Goal: Task Accomplishment & Management: Manage account settings

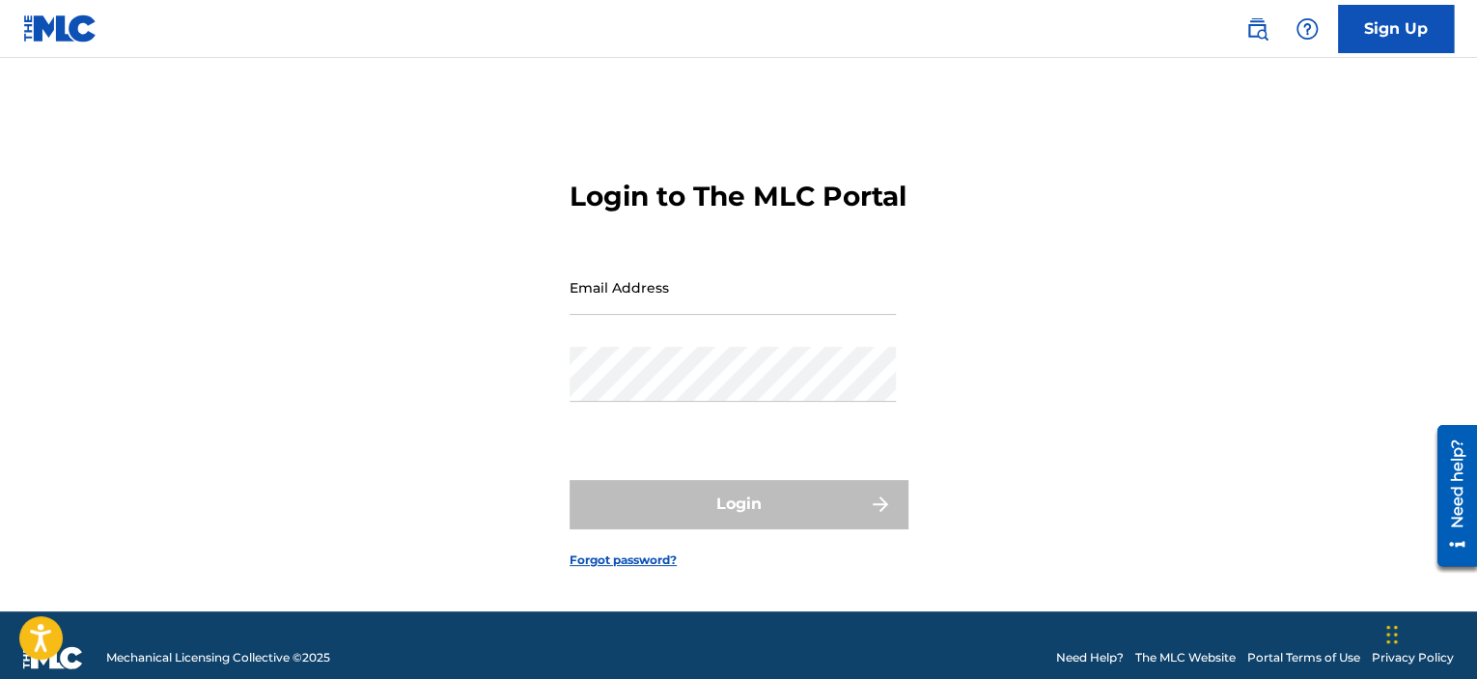
drag, startPoint x: 664, startPoint y: 338, endPoint x: 665, endPoint y: 313, distance: 25.1
click at [663, 336] on div "Email Address" at bounding box center [733, 303] width 326 height 87
click at [665, 313] on input "Email Address" at bounding box center [733, 287] width 326 height 55
type input "[EMAIL_ADDRESS][DOMAIN_NAME]"
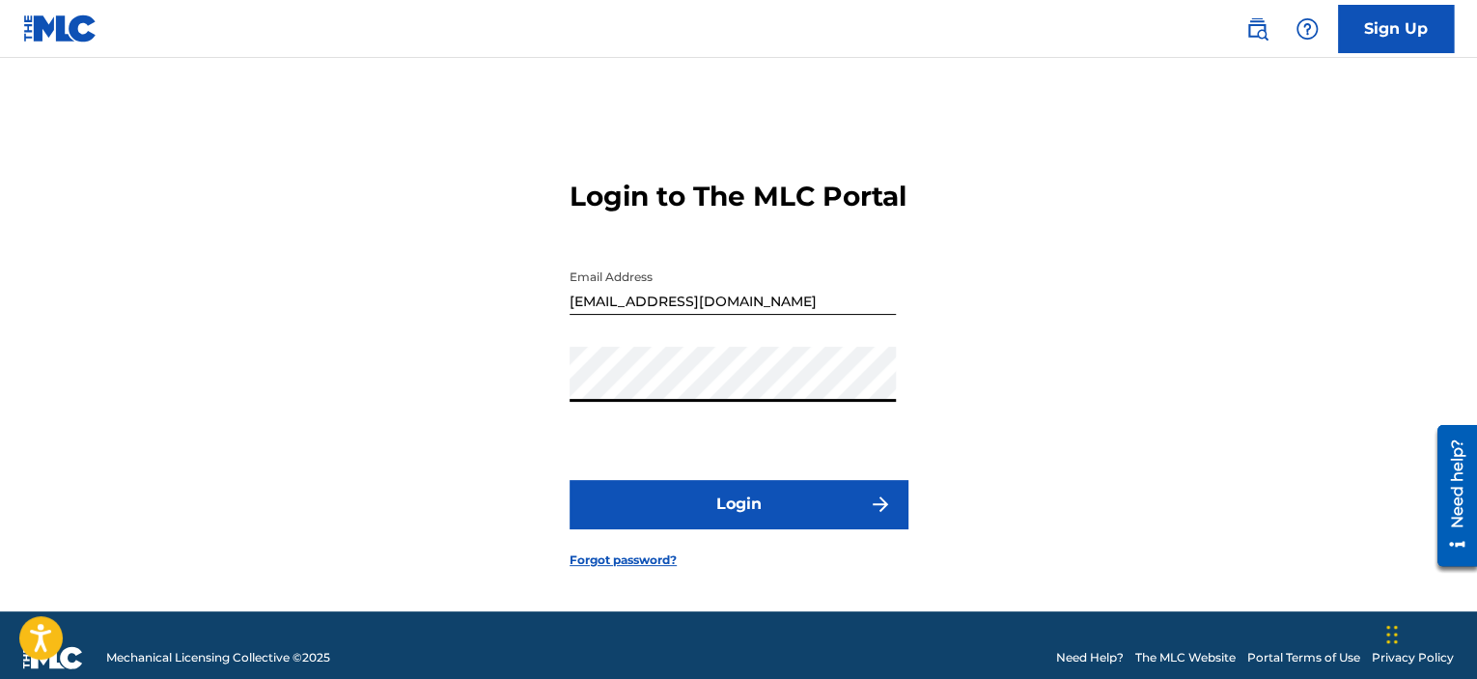
click at [725, 522] on button "Login" at bounding box center [739, 504] width 338 height 48
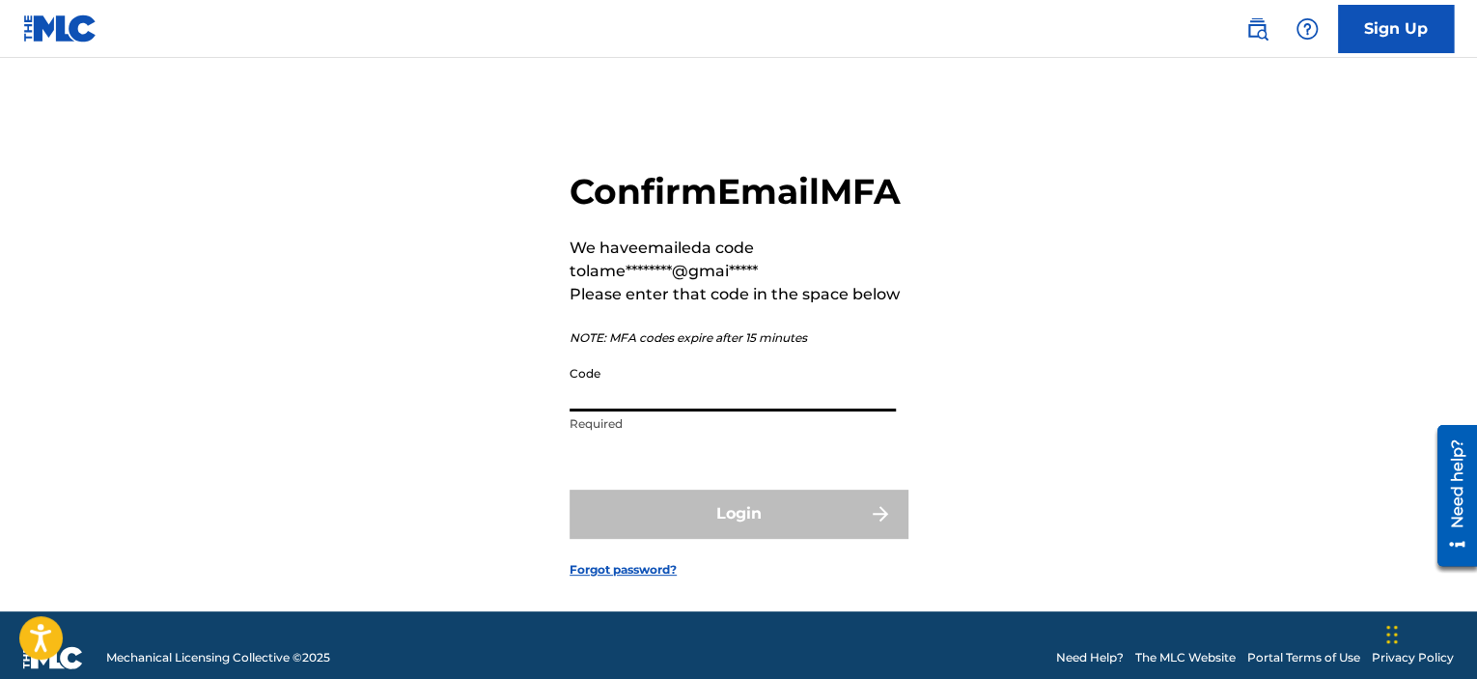
click at [726, 411] on input "Code" at bounding box center [733, 383] width 326 height 55
paste input "263229"
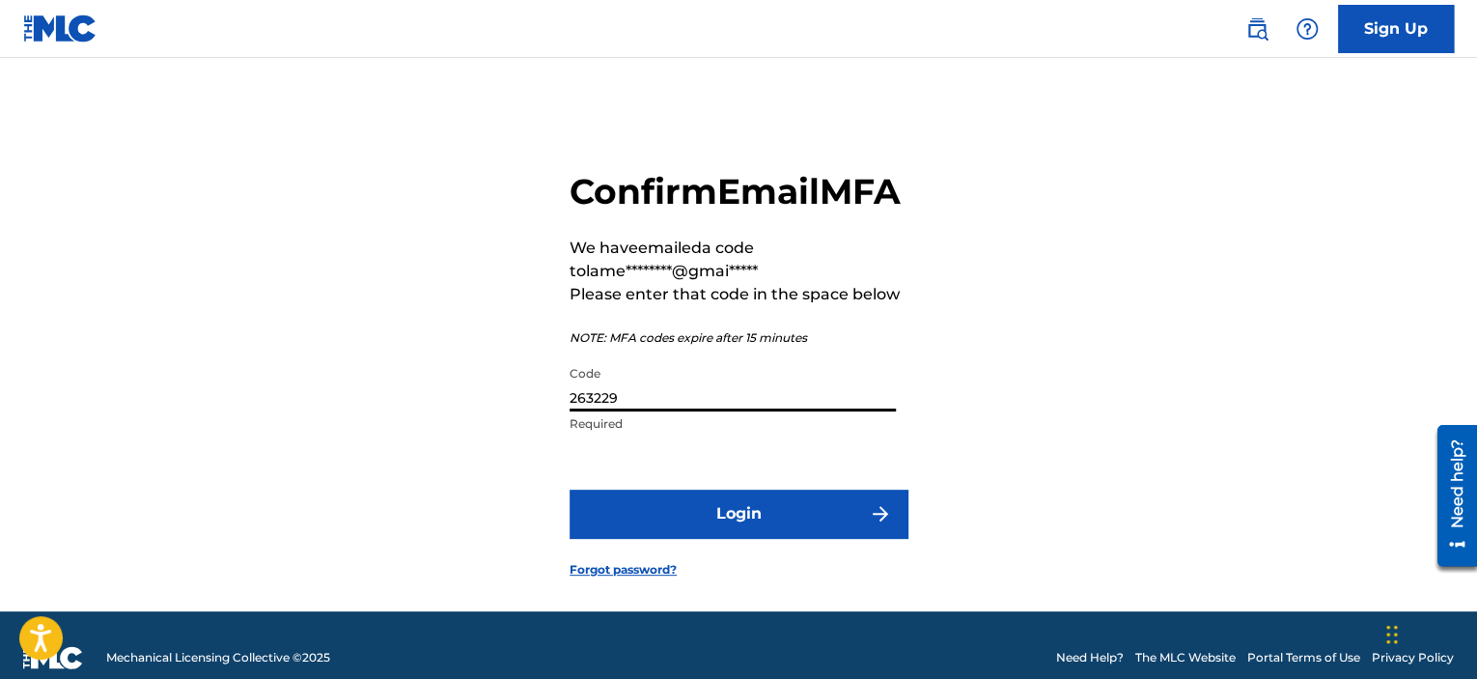
type input "263229"
click at [682, 538] on button "Login" at bounding box center [739, 513] width 338 height 48
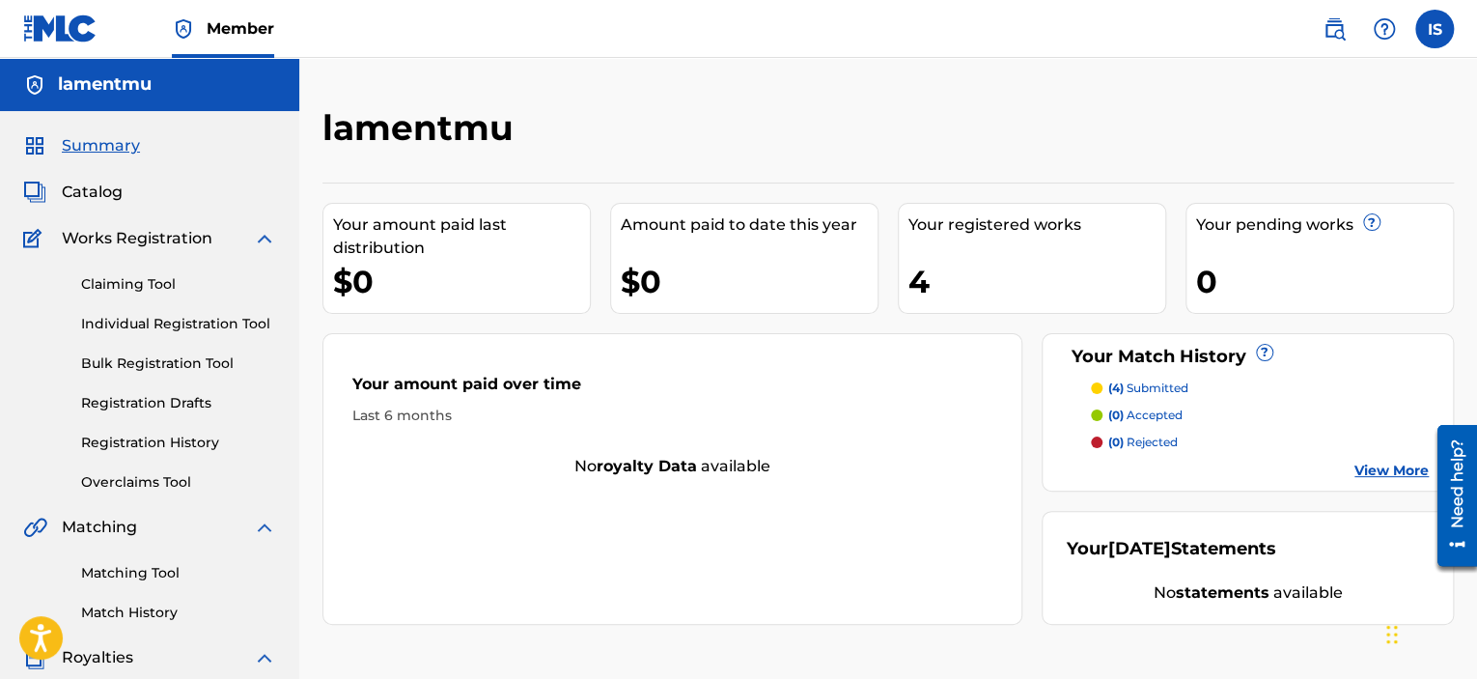
click at [95, 218] on div "Summary Catalog Works Registration Claiming Tool Individual Registration Tool B…" at bounding box center [149, 607] width 299 height 993
click at [89, 196] on span "Catalog" at bounding box center [92, 192] width 61 height 23
